Goal: Transaction & Acquisition: Obtain resource

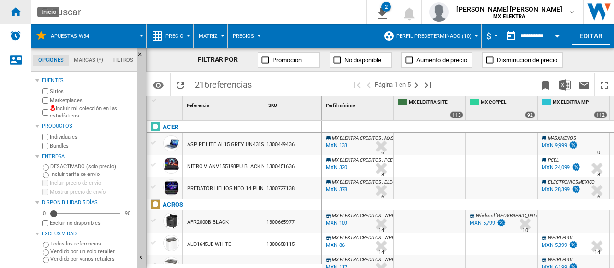
click at [16, 10] on ng-md-icon "Inicio" at bounding box center [16, 12] width 12 height 12
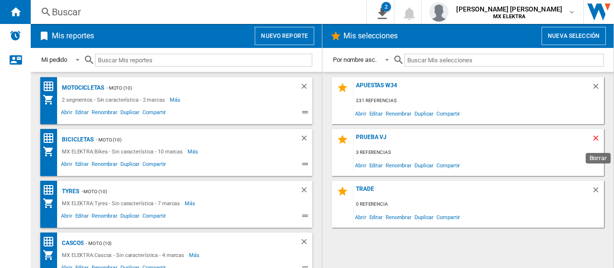
click at [596, 137] on ng-md-icon "Borrar" at bounding box center [598, 140] width 12 height 12
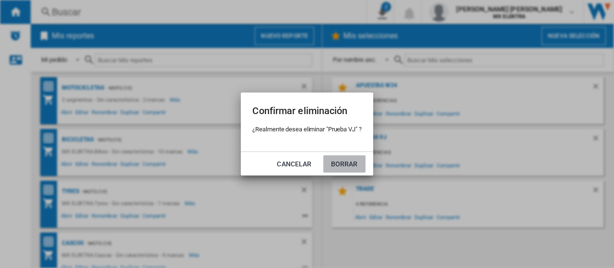
click at [348, 160] on button "Borrar" at bounding box center [344, 163] width 42 height 17
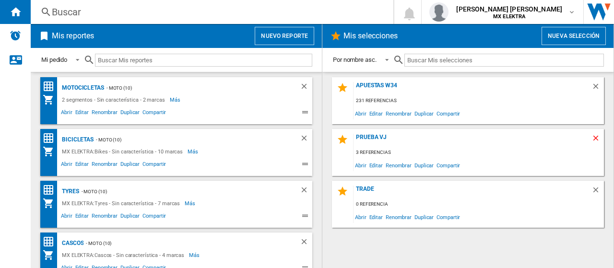
click at [596, 140] on ng-md-icon "Borrar" at bounding box center [598, 140] width 12 height 12
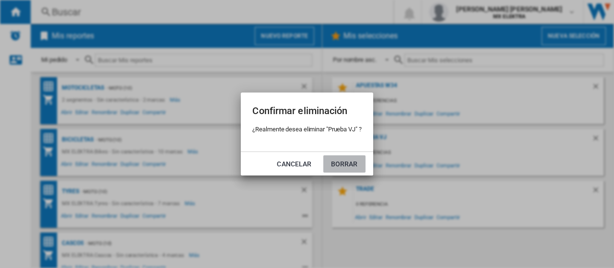
click at [346, 162] on button "Borrar" at bounding box center [344, 163] width 42 height 17
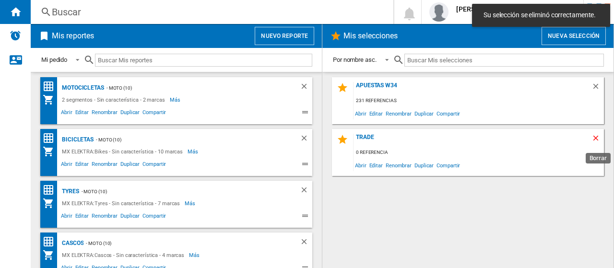
click at [596, 139] on ng-md-icon "Borrar" at bounding box center [598, 140] width 12 height 12
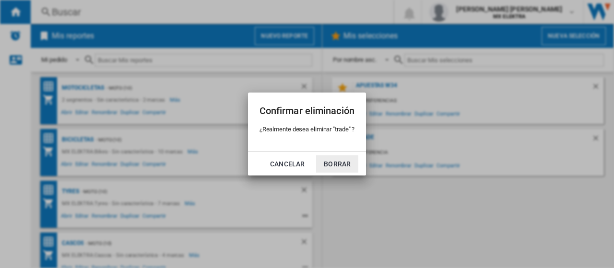
click at [337, 165] on button "Borrar" at bounding box center [337, 163] width 42 height 17
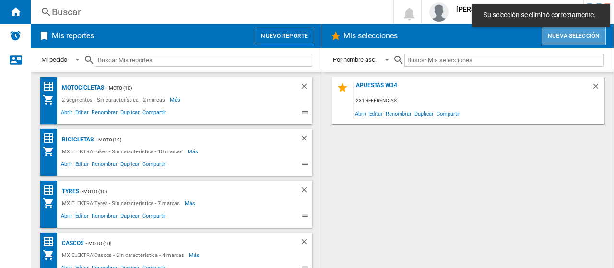
click at [565, 37] on button "Nueva selección" at bounding box center [574, 36] width 64 height 18
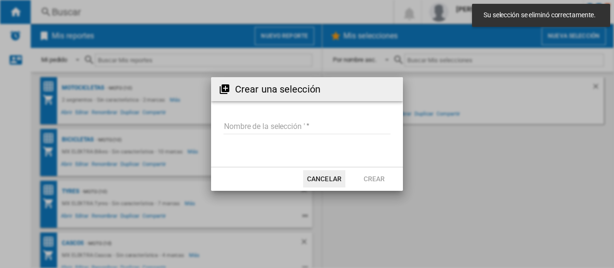
click at [283, 126] on input "Nombre de la selección '" at bounding box center [307, 127] width 167 height 14
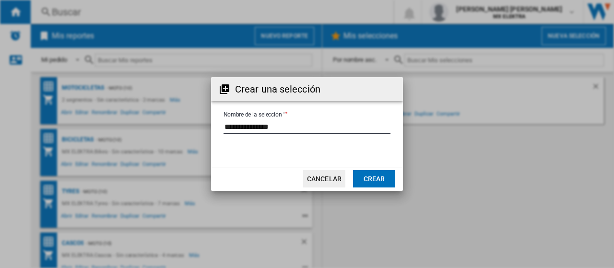
type input "**********"
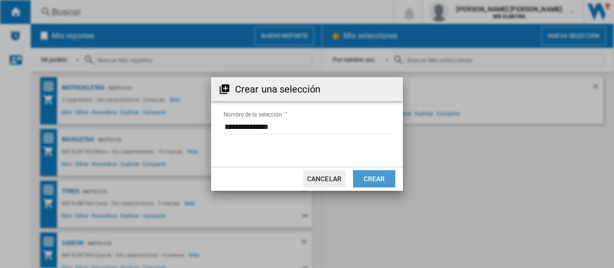
click at [380, 183] on button "Crear" at bounding box center [374, 178] width 42 height 17
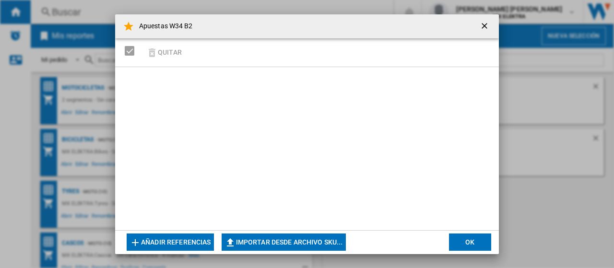
click at [281, 240] on button "Importar desde archivo SKU..." at bounding box center [284, 242] width 124 height 17
type input "**********"
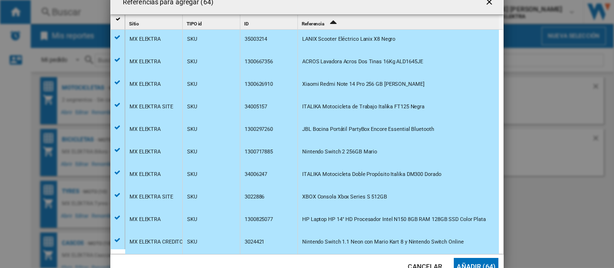
scroll to position [184, 0]
click at [478, 263] on button "Añadir (64)" at bounding box center [476, 266] width 45 height 17
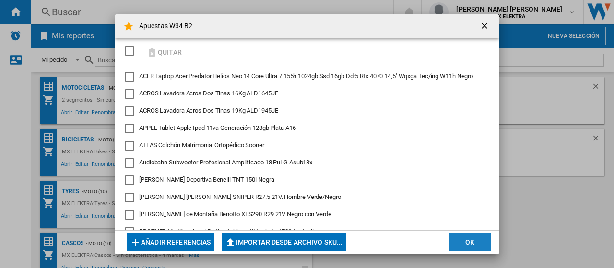
click at [476, 238] on button "OK" at bounding box center [470, 242] width 42 height 17
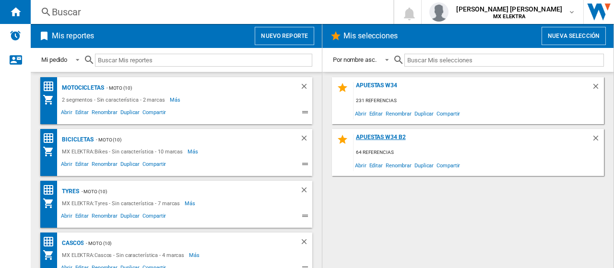
click at [386, 138] on div "Apuestas W34 B2" at bounding box center [473, 140] width 238 height 13
click at [385, 135] on div "Apuestas W34 B2" at bounding box center [473, 140] width 238 height 13
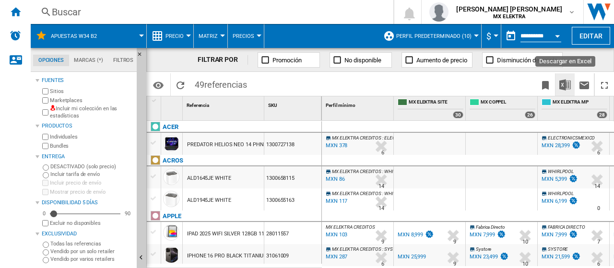
click at [566, 85] on img "Descargar en Excel" at bounding box center [566, 85] width 12 height 12
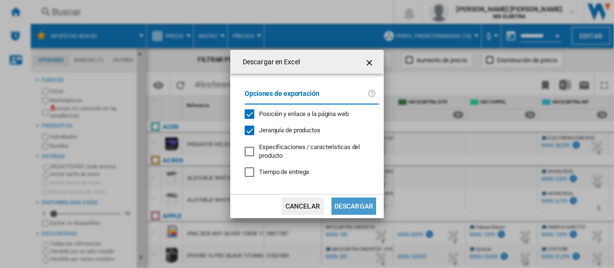
click at [349, 207] on button "Descargar" at bounding box center [354, 206] width 45 height 17
